Goal: Information Seeking & Learning: Learn about a topic

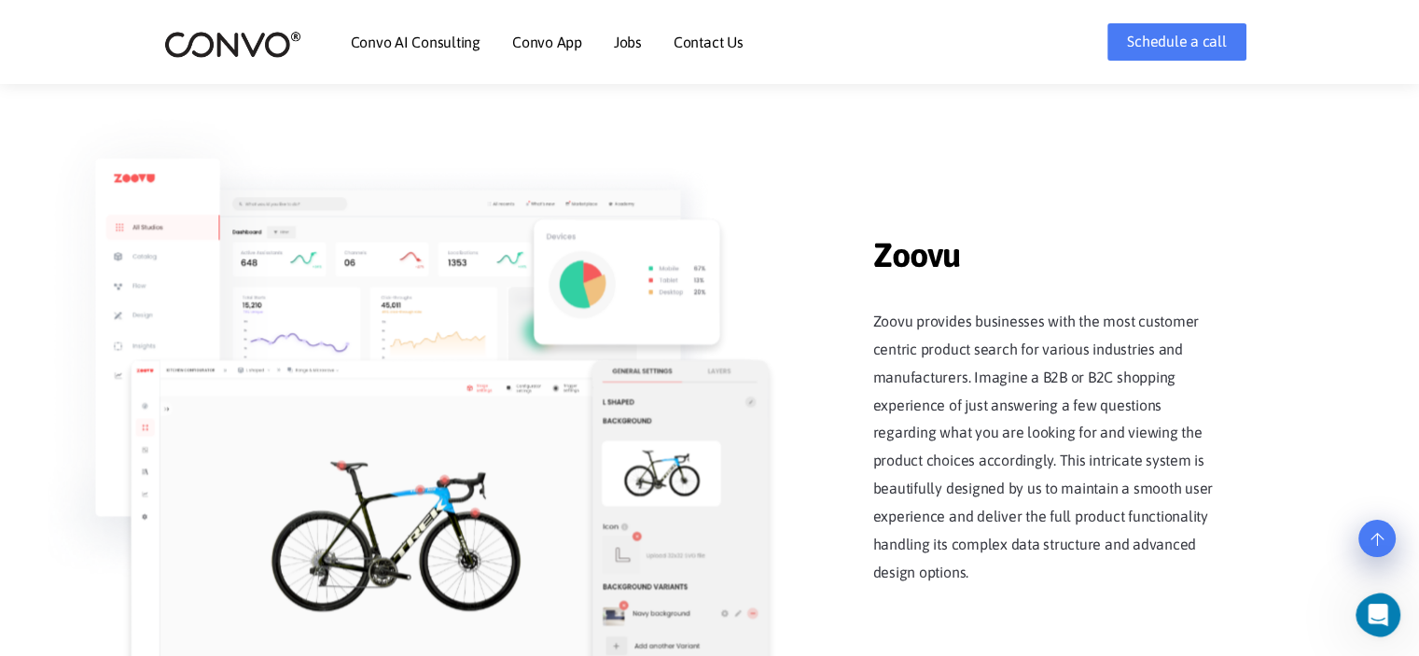
scroll to position [2119, 0]
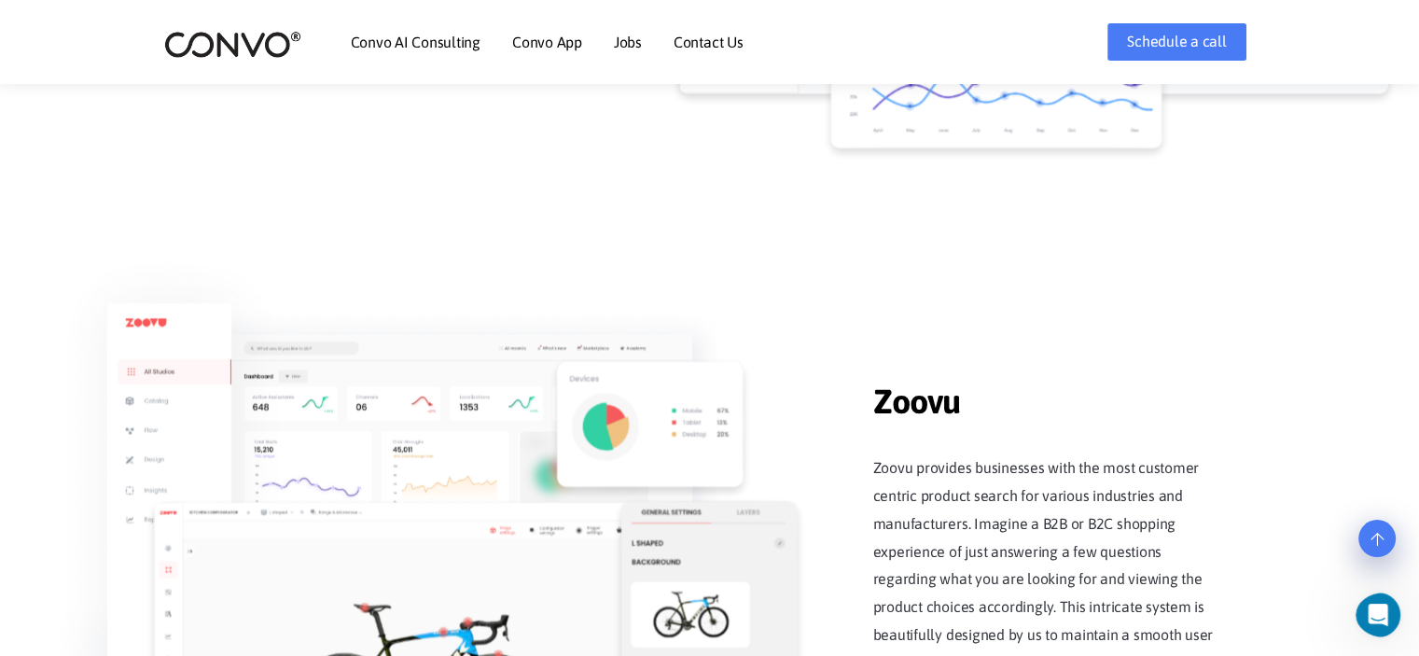
click at [164, 398] on img at bounding box center [412, 503] width 709 height 485
click at [414, 436] on img at bounding box center [410, 502] width 709 height 485
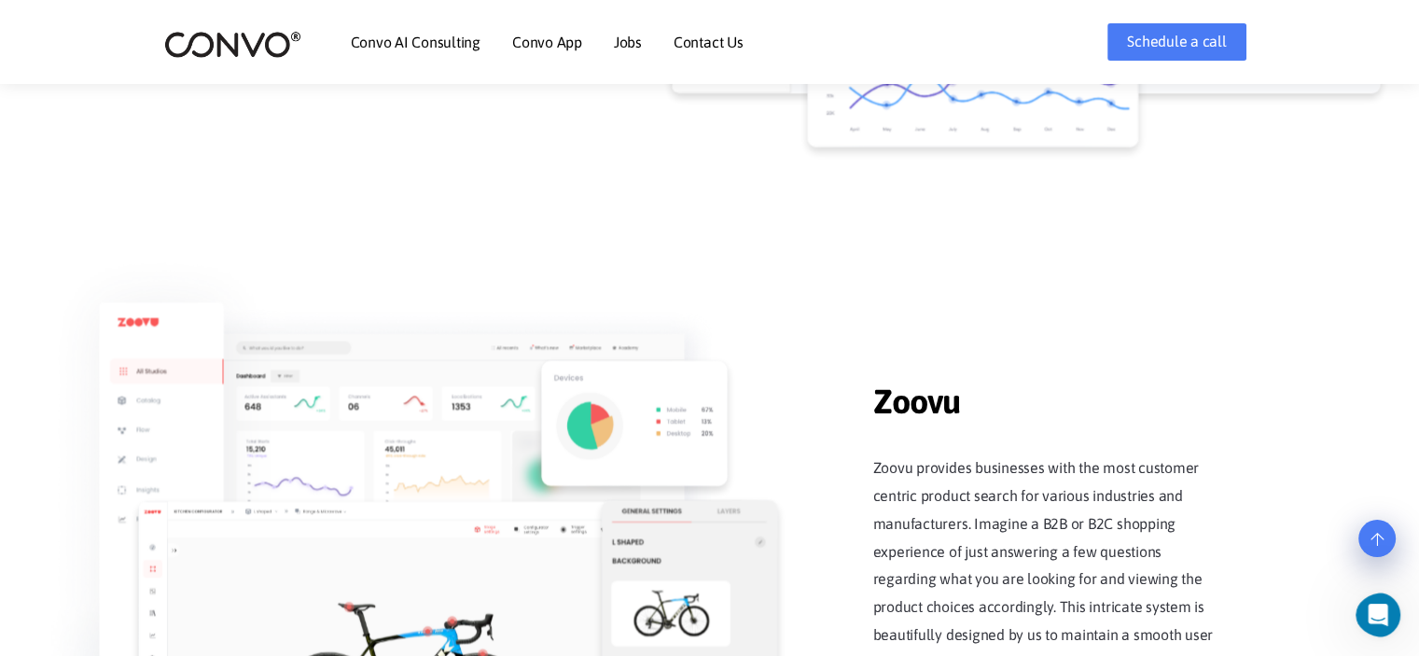
click at [616, 400] on img at bounding box center [633, 422] width 187 height 125
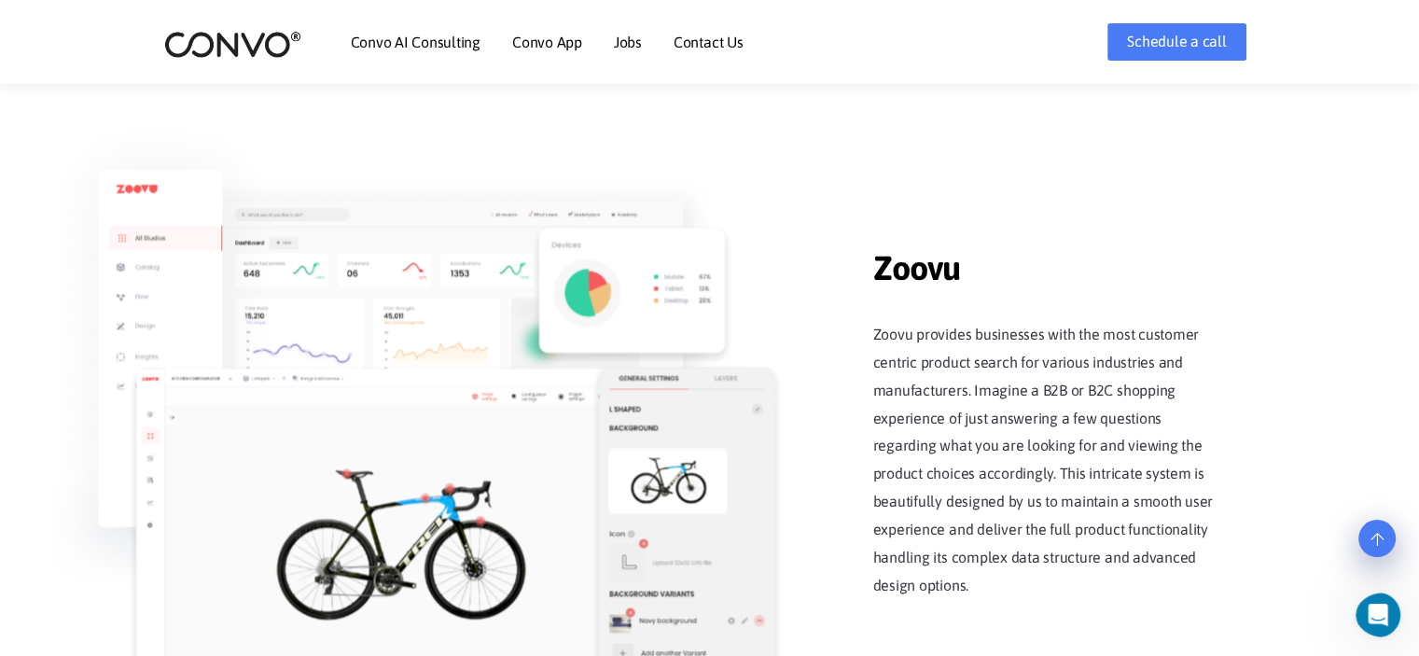
scroll to position [2399, 0]
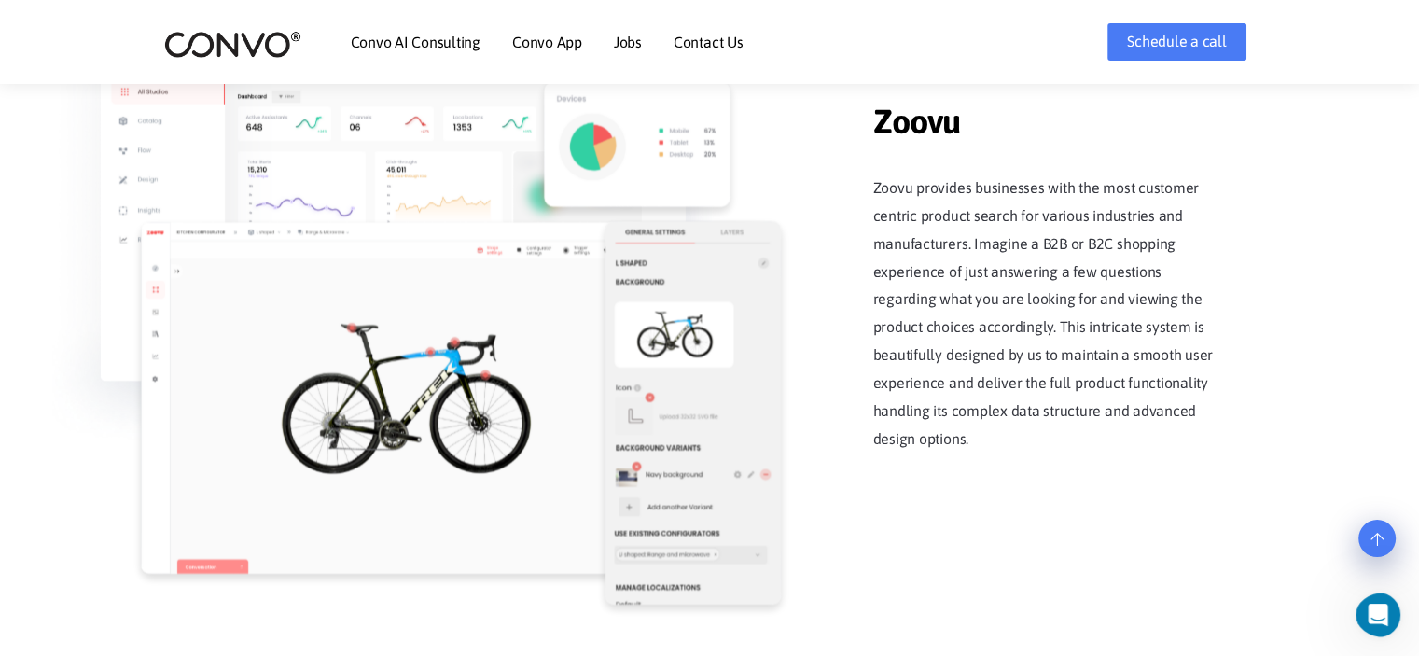
click at [424, 395] on img at bounding box center [452, 398] width 625 height 352
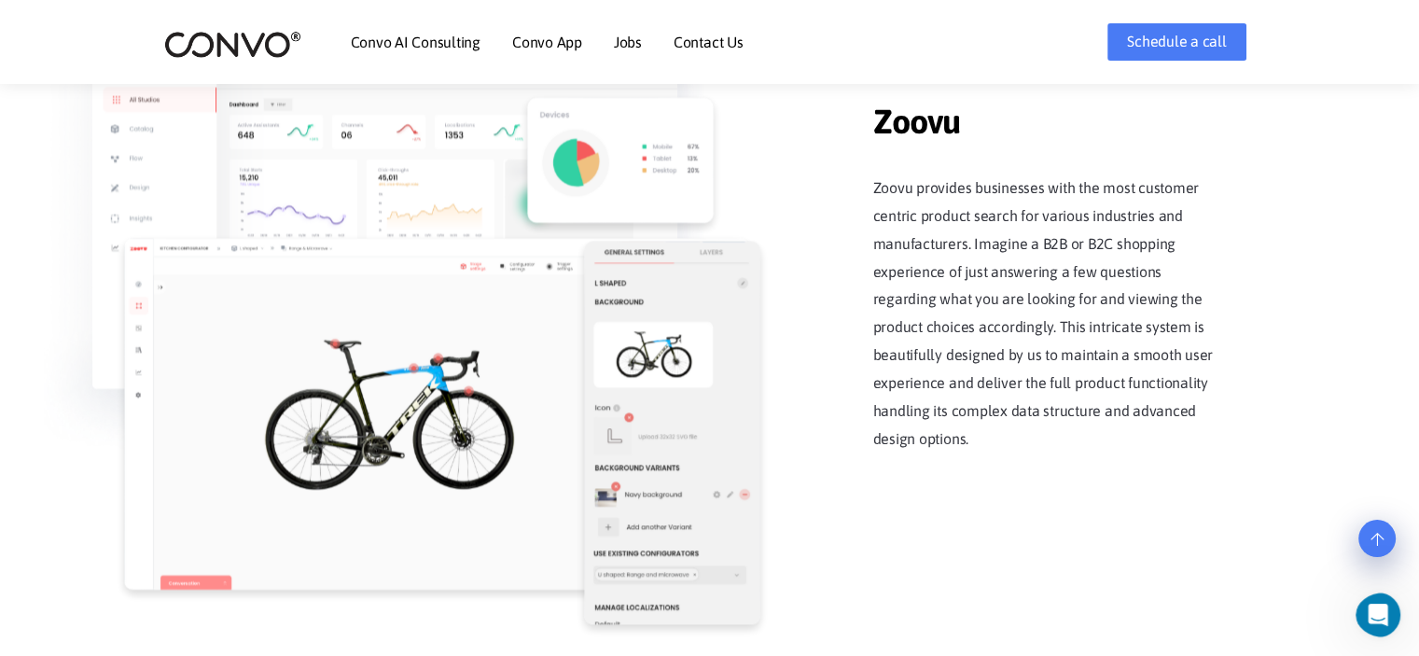
click at [911, 126] on span "Zoovu" at bounding box center [1050, 110] width 355 height 73
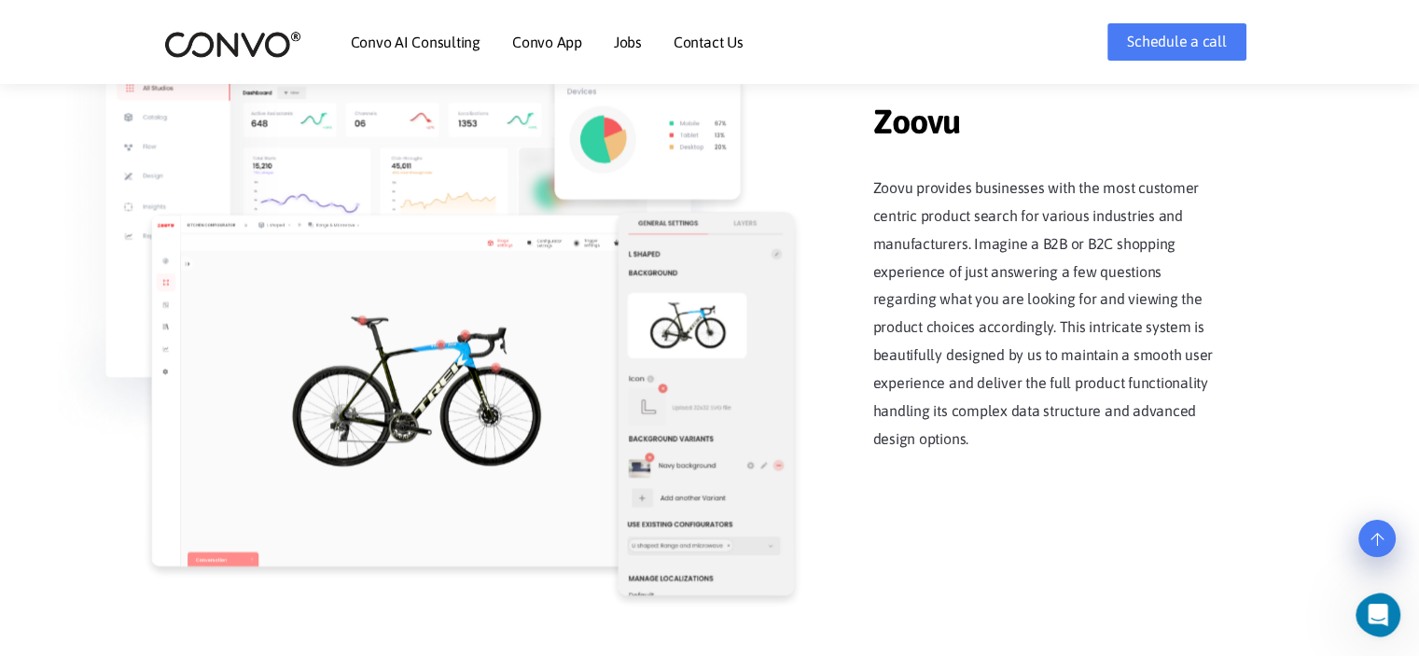
click at [228, 510] on img at bounding box center [462, 391] width 625 height 352
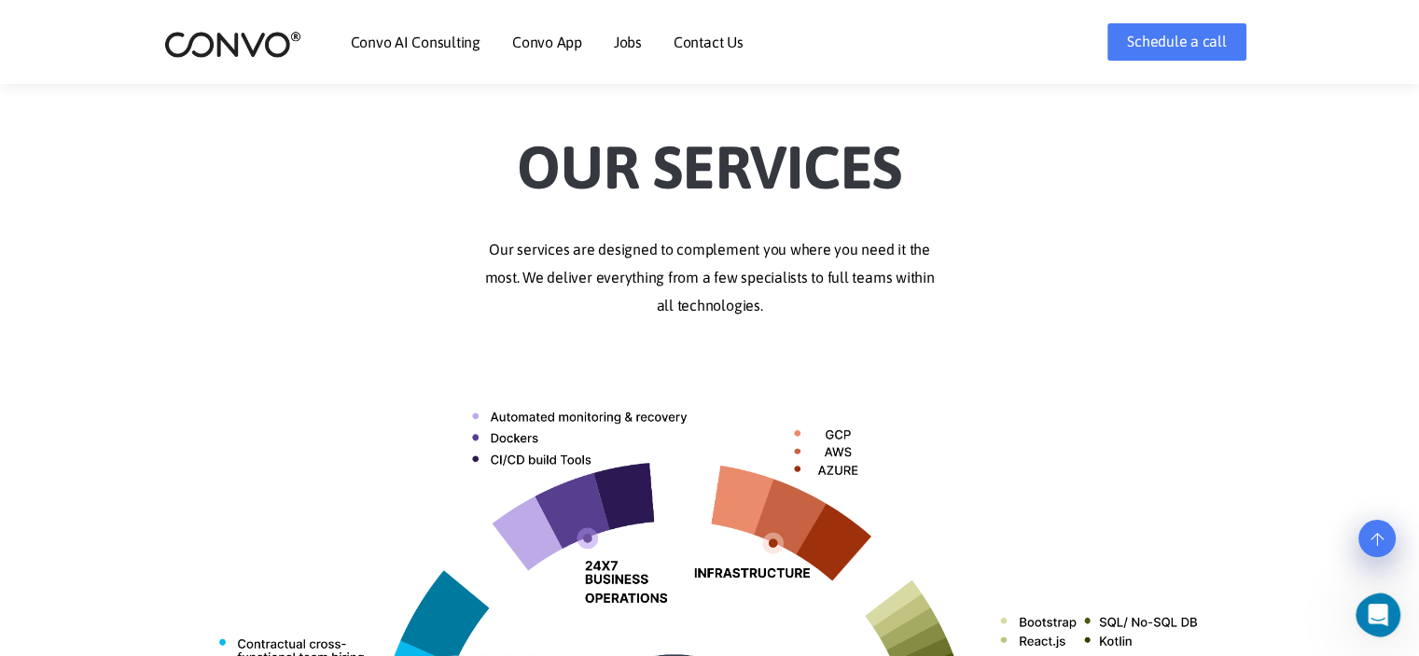
scroll to position [533, 0]
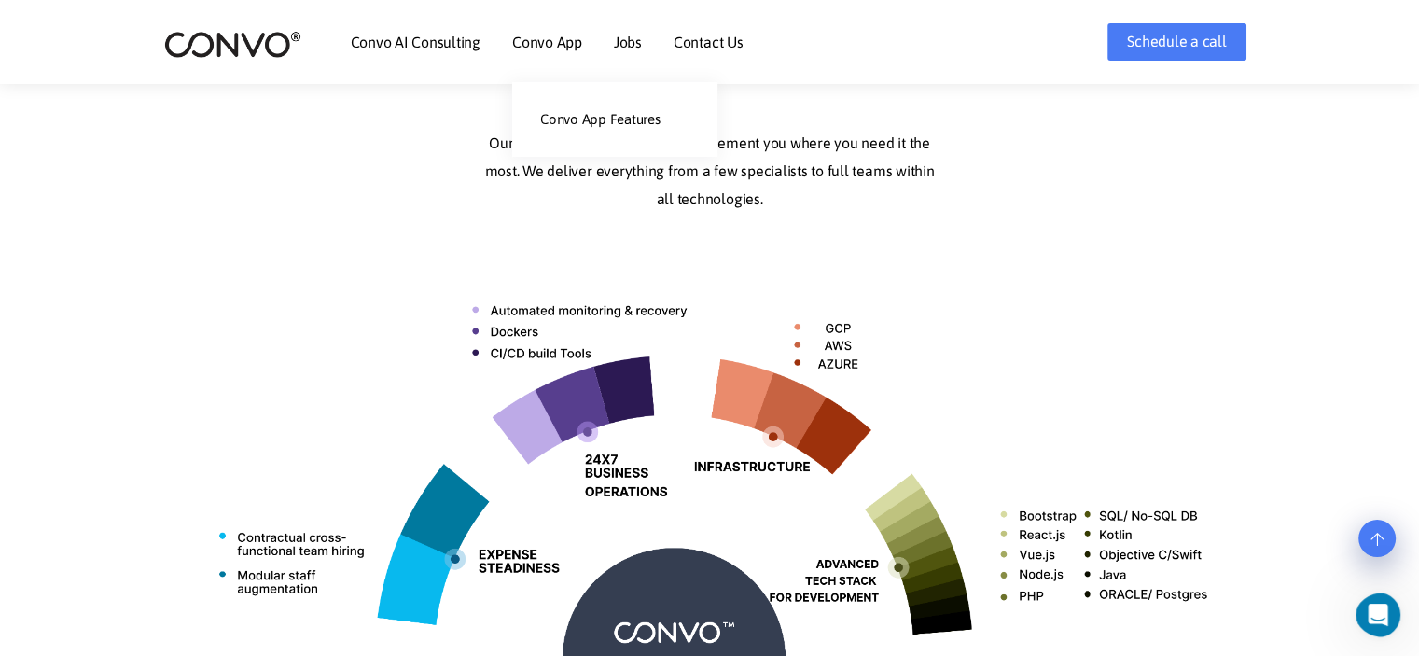
click at [515, 29] on li "Convo App Convo App Features" at bounding box center [547, 42] width 70 height 80
click at [419, 40] on link "Convo AI Consulting" at bounding box center [416, 42] width 130 height 15
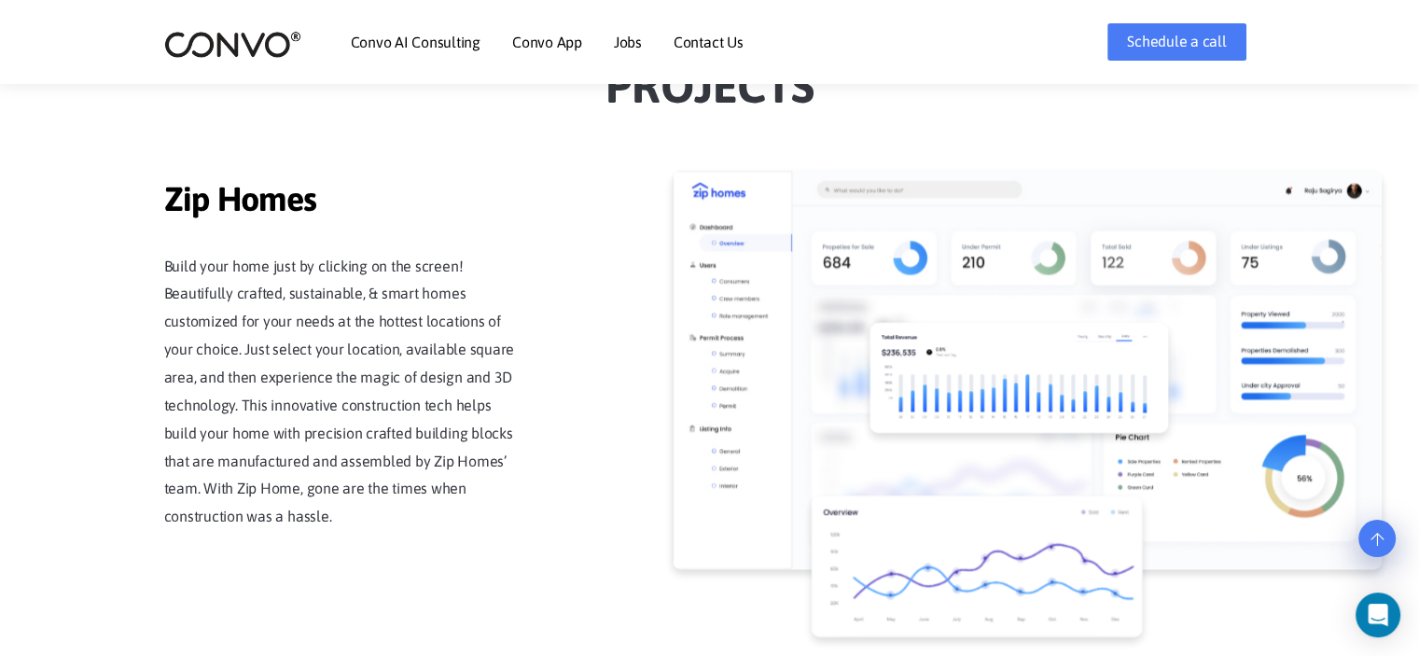
scroll to position [1679, 0]
